Goal: Check status

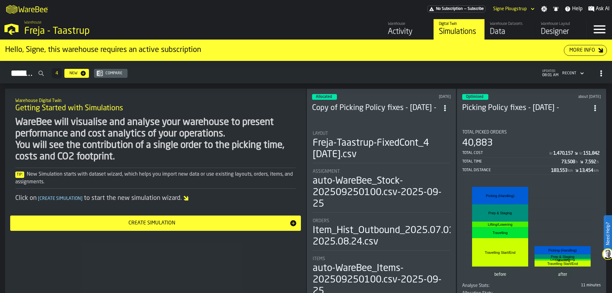
click at [408, 27] on div "Activity" at bounding box center [408, 32] width 40 height 10
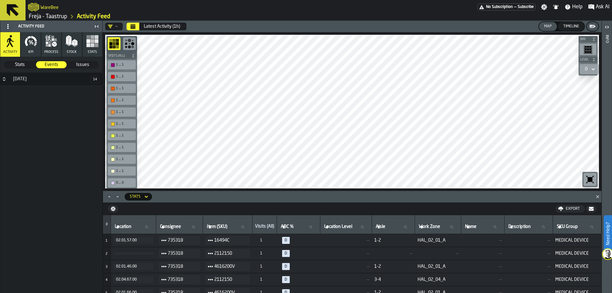
click at [17, 45] on button "Activity" at bounding box center [10, 44] width 20 height 25
click at [127, 23] on div "Latest Activity (1h)" at bounding box center [157, 27] width 60 height 8
click at [131, 25] on icon "Calendar" at bounding box center [133, 25] width 5 height 1
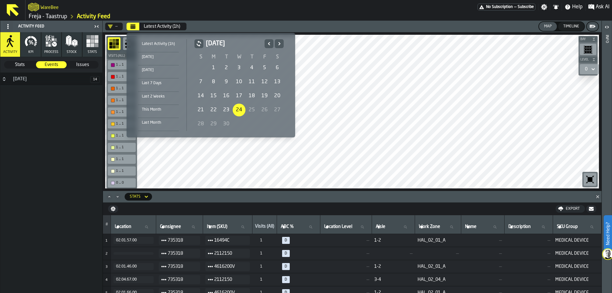
click at [224, 125] on div "30" at bounding box center [226, 124] width 13 height 13
click at [251, 112] on div "25" at bounding box center [251, 110] width 13 height 13
click at [240, 108] on div "24" at bounding box center [239, 110] width 13 height 13
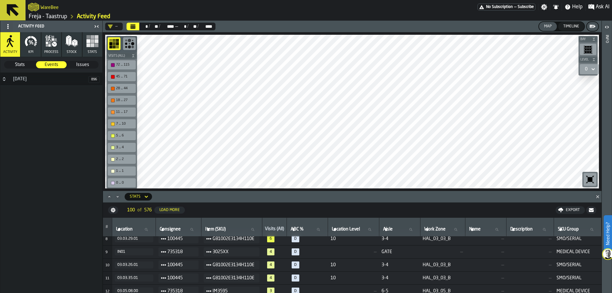
scroll to position [128, 0]
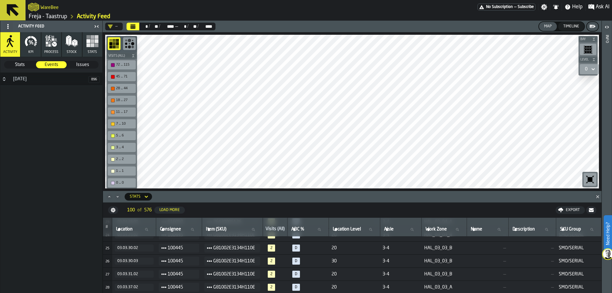
click at [429, 251] on td "HAL_03_03_B" at bounding box center [444, 247] width 45 height 13
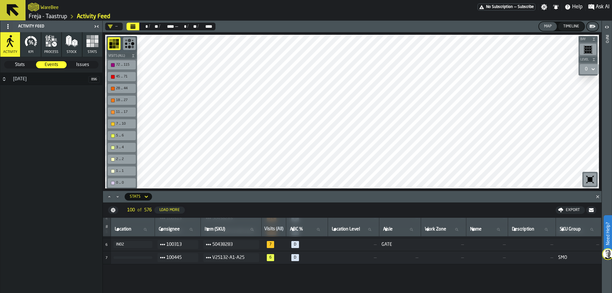
scroll to position [0, 0]
